Goal: Task Accomplishment & Management: Use online tool/utility

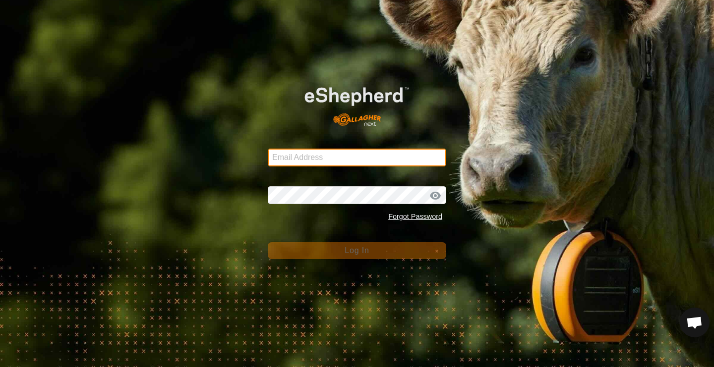
type input "[PERSON_NAME][EMAIL_ADDRESS][DOMAIN_NAME]"
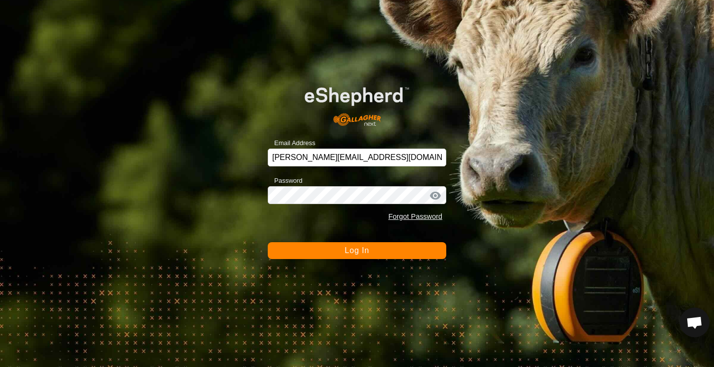
click at [347, 255] on span "Log In" at bounding box center [356, 250] width 24 height 8
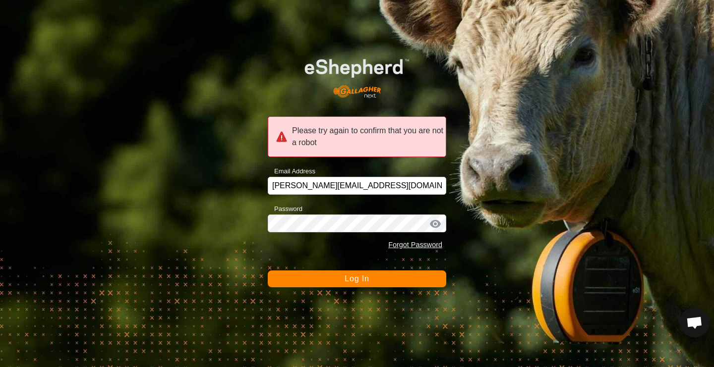
click at [353, 284] on button "Log In" at bounding box center [357, 279] width 178 height 17
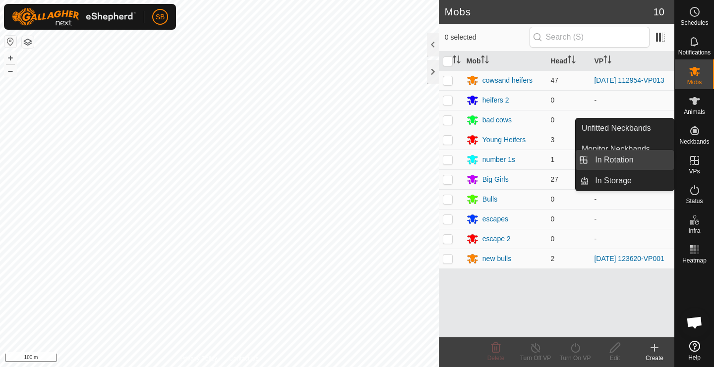
click at [658, 161] on link "In Rotation" at bounding box center [631, 160] width 85 height 20
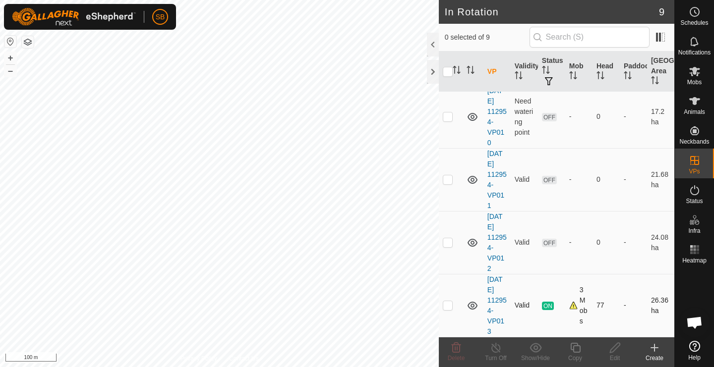
scroll to position [300, 0]
click at [450, 309] on p-checkbox at bounding box center [447, 305] width 10 height 8
checkbox input "true"
click at [573, 348] on icon at bounding box center [575, 348] width 10 height 10
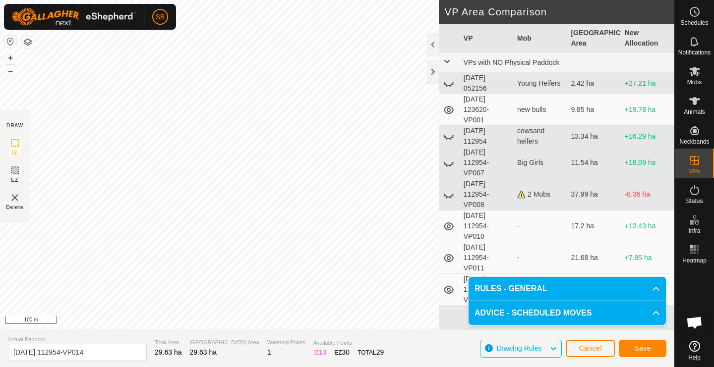
click at [643, 346] on span "Save" at bounding box center [642, 348] width 17 height 8
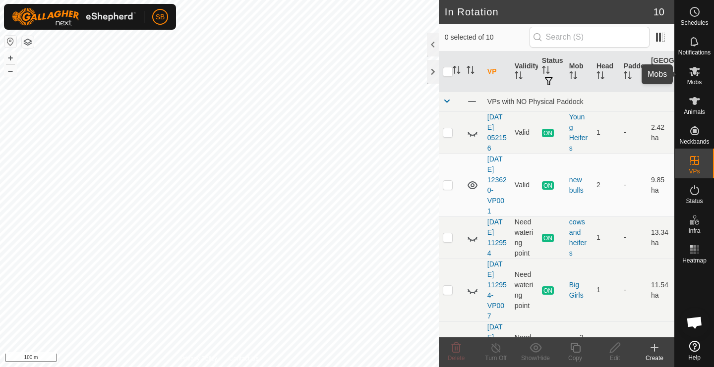
click at [696, 77] on icon at bounding box center [694, 71] width 12 height 12
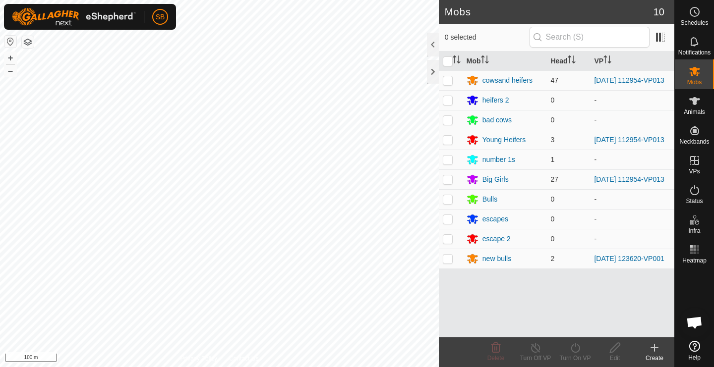
click at [447, 80] on p-checkbox at bounding box center [447, 80] width 10 height 8
checkbox input "true"
click at [446, 141] on p-checkbox at bounding box center [447, 140] width 10 height 8
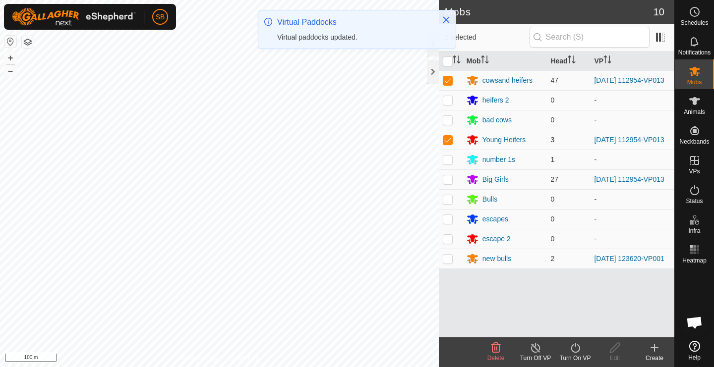
checkbox input "true"
click at [449, 183] on p-checkbox at bounding box center [447, 179] width 10 height 8
checkbox input "true"
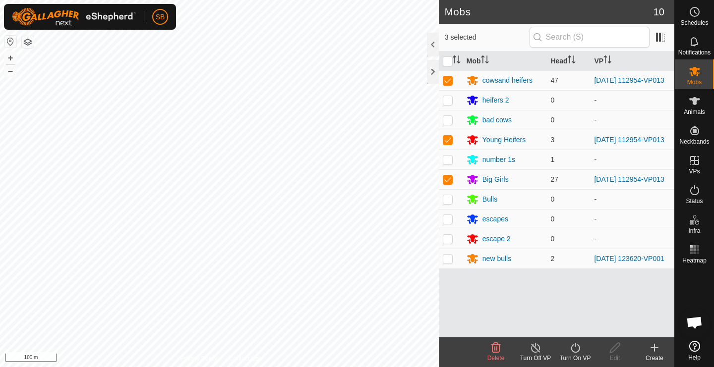
click at [570, 351] on icon at bounding box center [575, 348] width 12 height 12
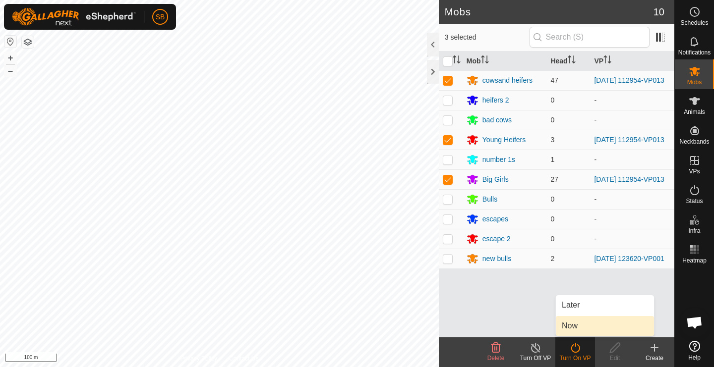
click at [579, 328] on link "Now" at bounding box center [604, 326] width 98 height 20
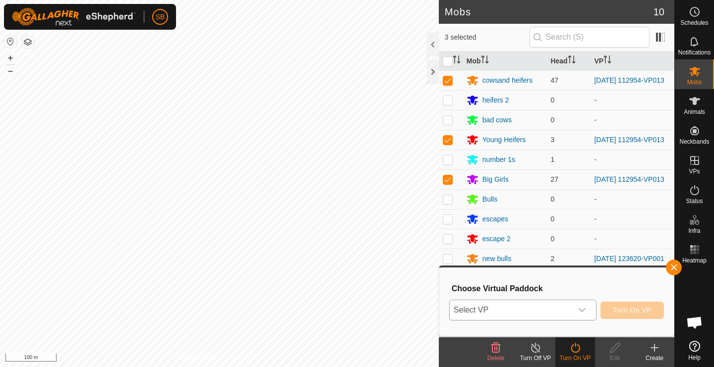
click at [587, 310] on div "dropdown trigger" at bounding box center [582, 310] width 20 height 20
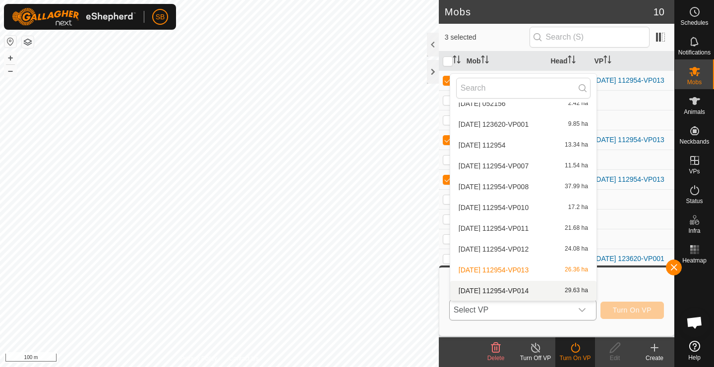
scroll to position [32, 0]
click at [548, 291] on li "[DATE] 112954-VP014 29.63 ha" at bounding box center [523, 291] width 146 height 20
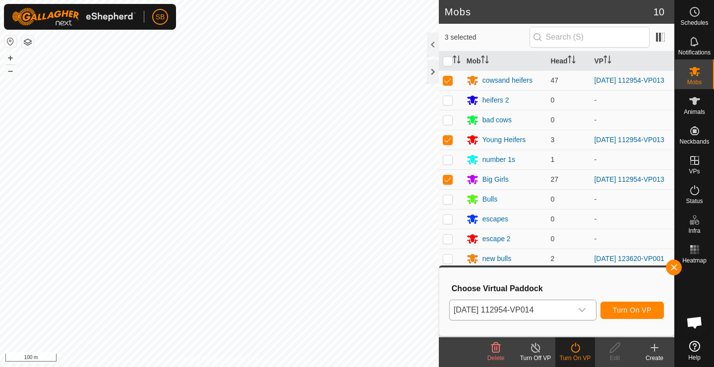
click at [637, 310] on span "Turn On VP" at bounding box center [631, 310] width 39 height 8
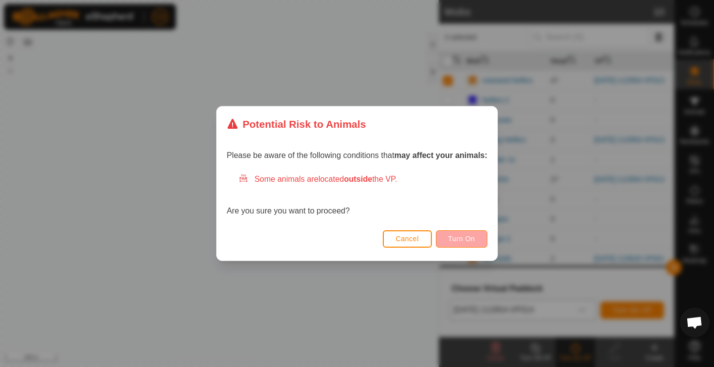
click at [468, 240] on span "Turn On" at bounding box center [461, 239] width 27 height 8
